Goal: Transaction & Acquisition: Subscribe to service/newsletter

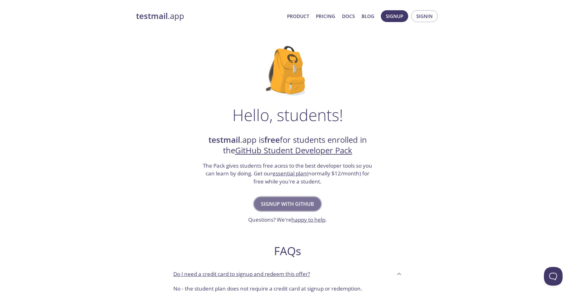
click at [302, 203] on span "Signup with GitHub" at bounding box center [287, 204] width 53 height 9
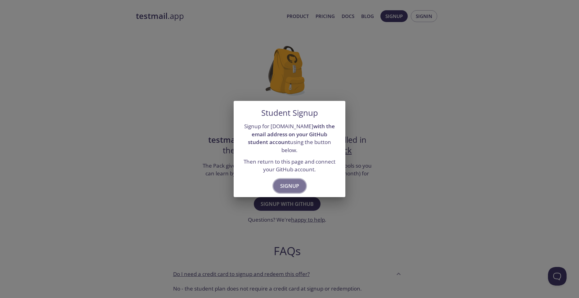
click at [296, 182] on span "Signup" at bounding box center [289, 186] width 19 height 9
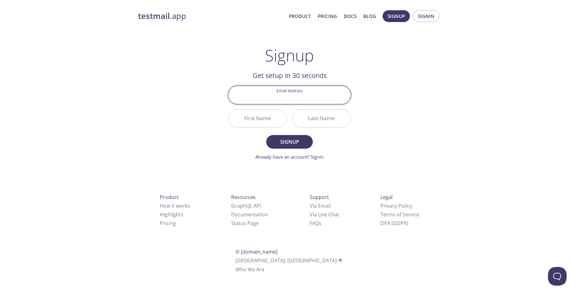
click at [302, 99] on input "Email Address" at bounding box center [289, 95] width 122 height 18
click at [315, 101] on input "Email Address" at bounding box center [289, 95] width 122 height 18
type input "[EMAIL_ADDRESS][PERSON_NAME][DOMAIN_NAME]"
click at [260, 123] on input "First Name" at bounding box center [257, 119] width 58 height 18
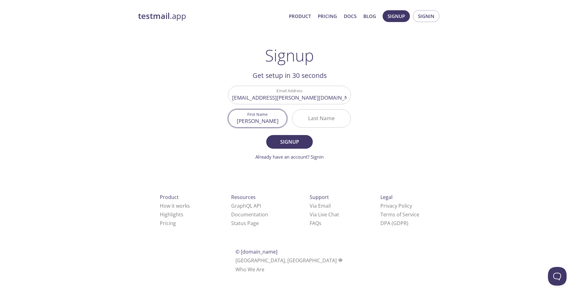
type input "[PERSON_NAME]"
click at [298, 144] on span "Signup" at bounding box center [289, 141] width 33 height 9
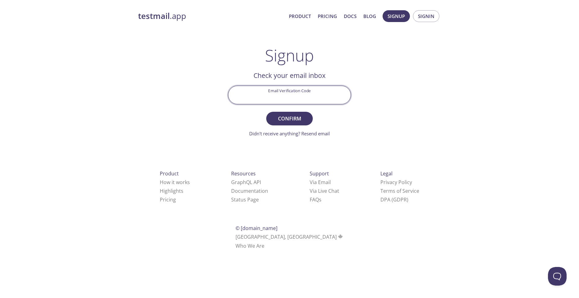
click at [319, 91] on input "Email Verification Code" at bounding box center [289, 95] width 122 height 18
paste input "LLDL2WC"
type input "LLDL2WC"
click at [303, 115] on span "Confirm" at bounding box center [289, 118] width 33 height 9
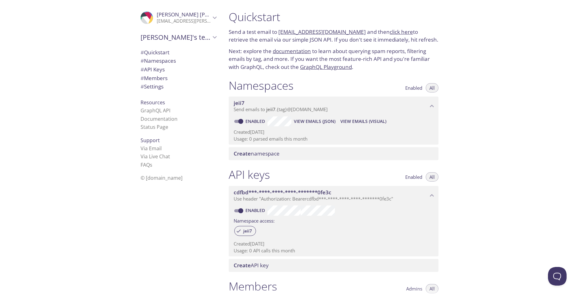
click at [464, 119] on div "Quickstart Send a test email to jeii7.test@inbox.testmail.app and then click he…" at bounding box center [401, 149] width 355 height 298
drag, startPoint x: 351, startPoint y: 31, endPoint x: 279, endPoint y: 31, distance: 72.6
click at [279, 31] on p "Send a test email to jeii7.test@inbox.testmail.app and then click here to retri…" at bounding box center [334, 36] width 210 height 16
copy p "jeii7.test@inbox.testmail.app"
click at [321, 157] on div "Create namespace" at bounding box center [334, 153] width 210 height 13
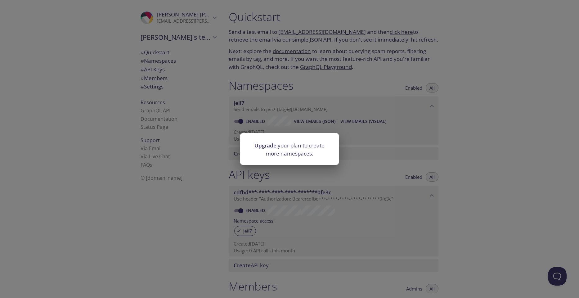
click at [402, 126] on div "Upgrade your plan to create more namespaces." at bounding box center [289, 149] width 579 height 298
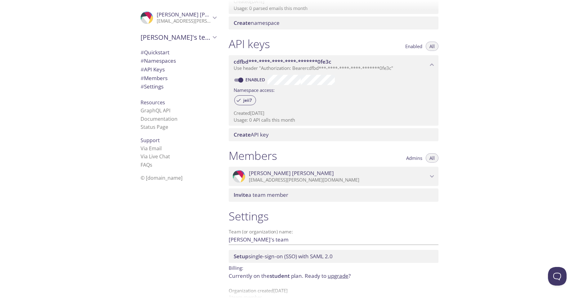
scroll to position [143, 0]
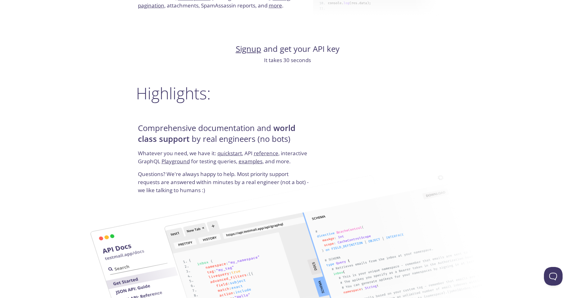
scroll to position [745, 0]
